Goal: Task Accomplishment & Management: Manage account settings

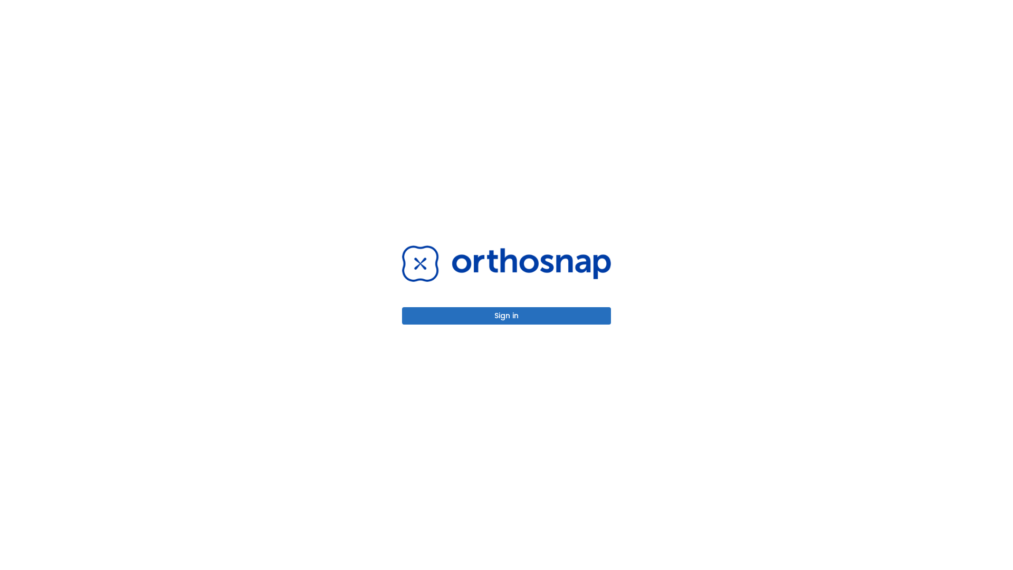
click at [506, 315] on button "Sign in" at bounding box center [506, 315] width 209 height 17
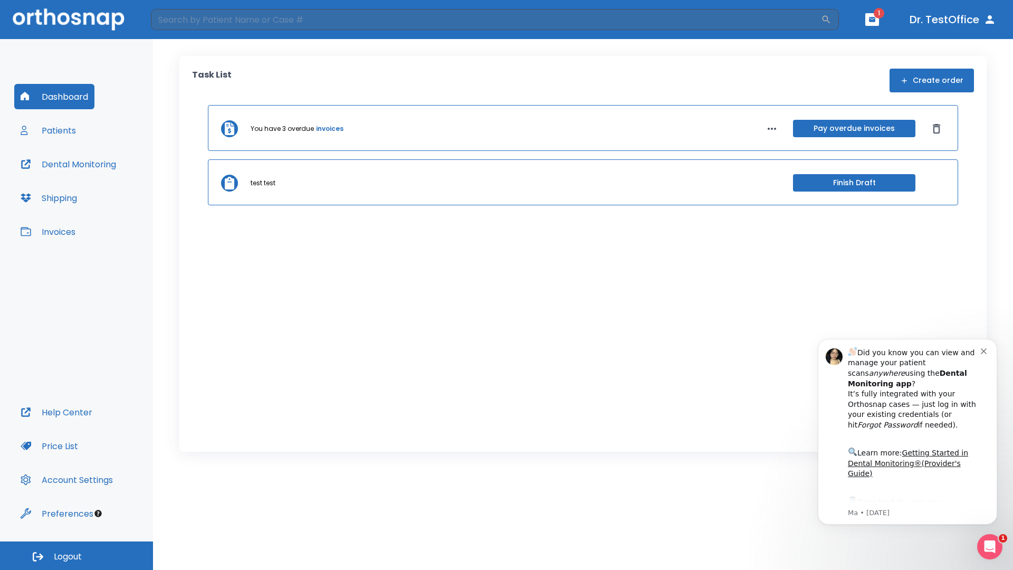
click at [76, 555] on span "Logout" at bounding box center [68, 557] width 28 height 12
